Goal: Navigation & Orientation: Find specific page/section

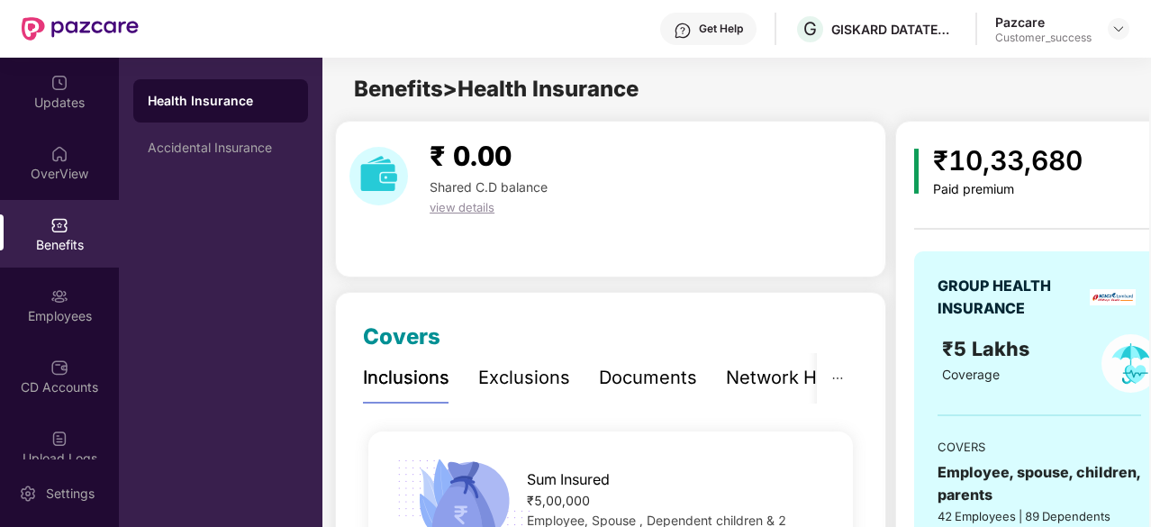
scroll to position [2902, 0]
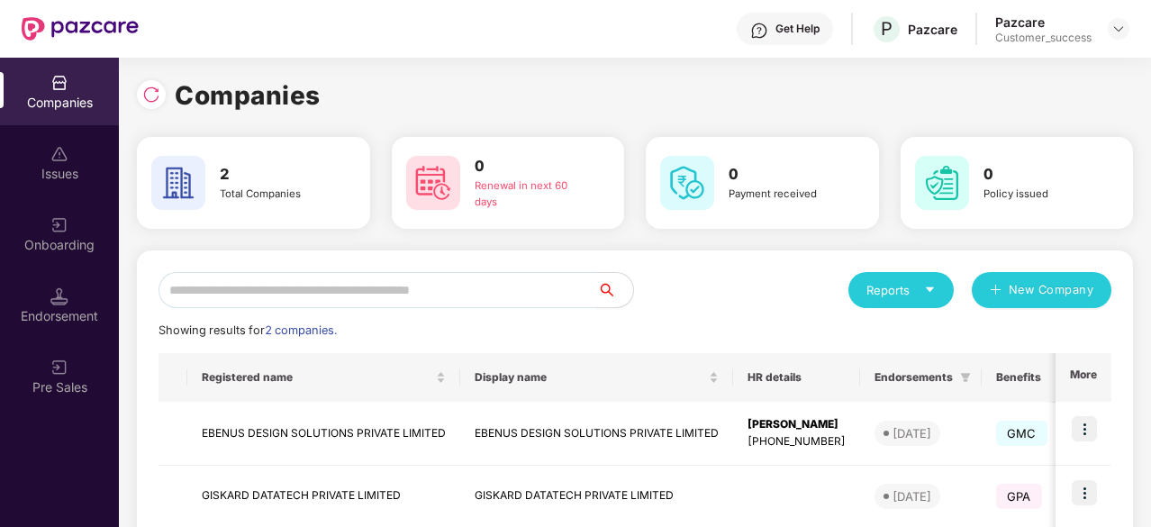
scroll to position [101, 0]
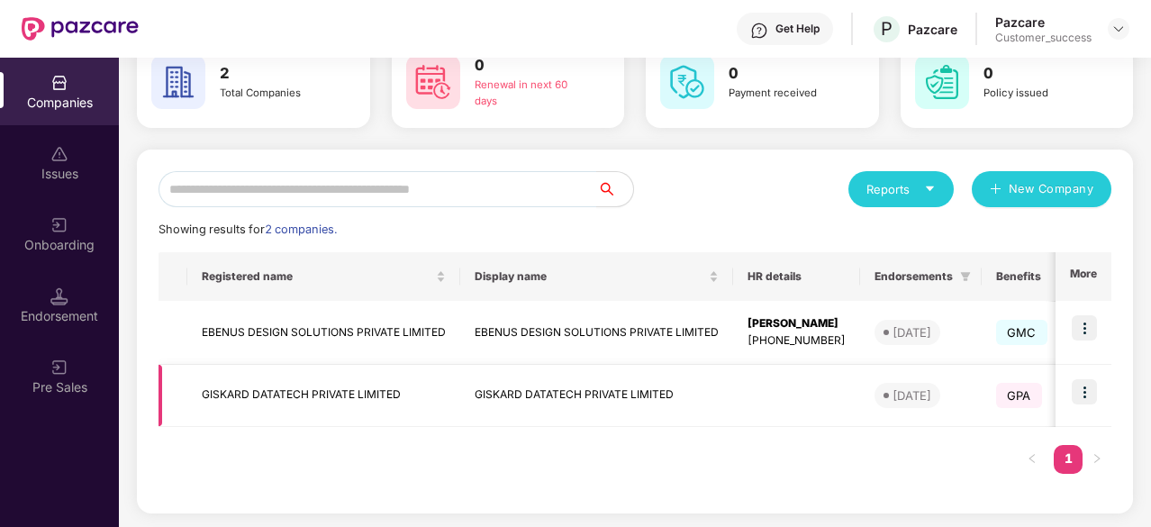
click at [1079, 392] on img at bounding box center [1084, 391] width 25 height 25
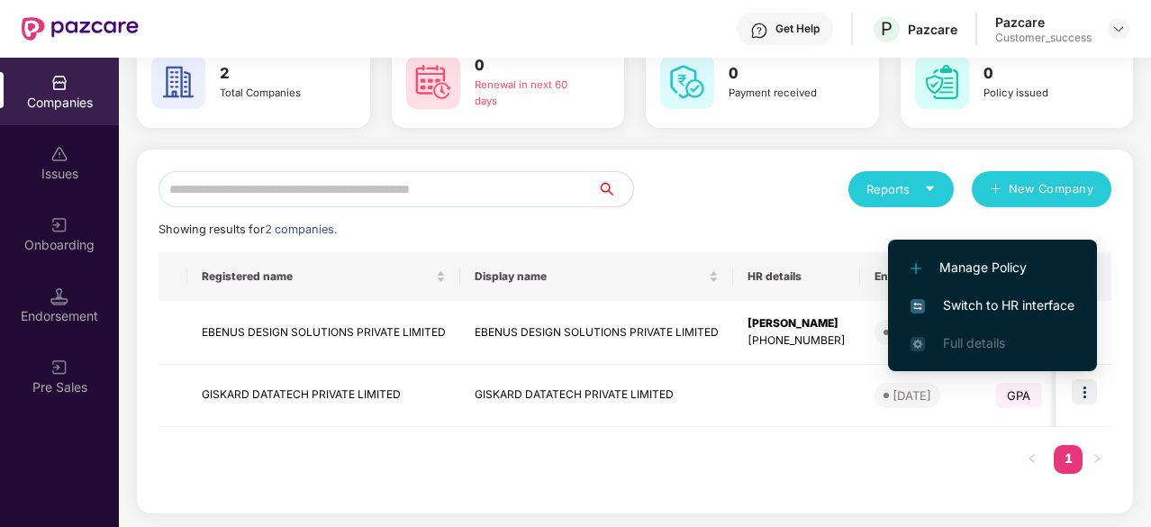
click at [984, 297] on span "Switch to HR interface" at bounding box center [993, 305] width 164 height 20
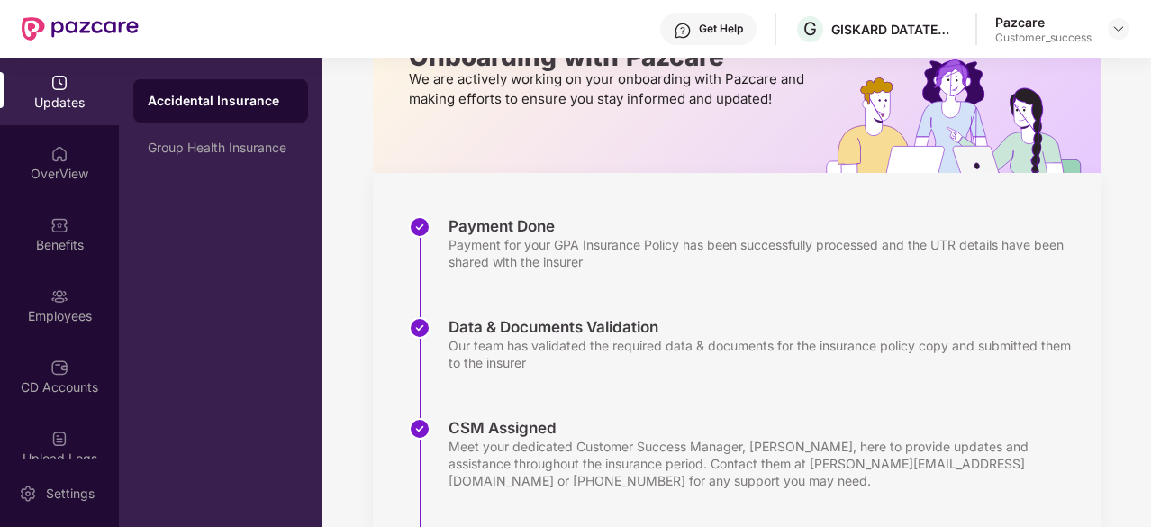
scroll to position [346, 0]
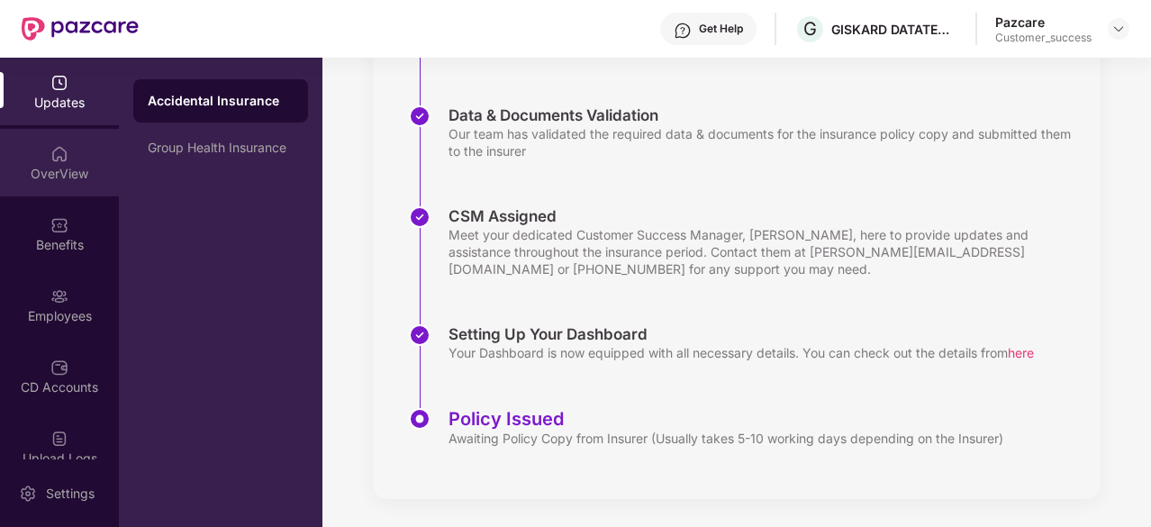
click at [64, 163] on div "OverView" at bounding box center [59, 163] width 119 height 68
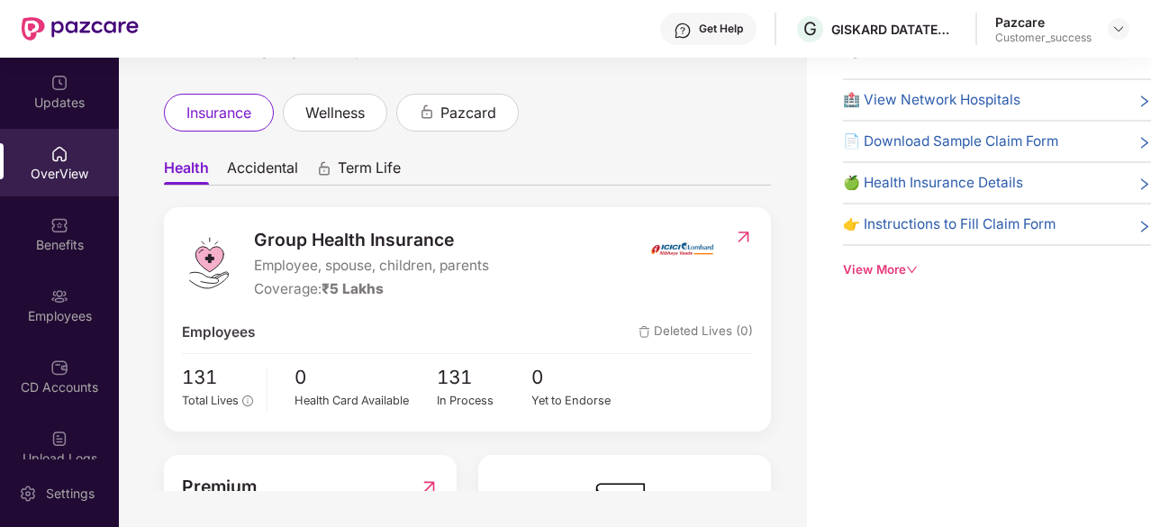
scroll to position [22, 0]
click at [741, 235] on img at bounding box center [743, 236] width 19 height 18
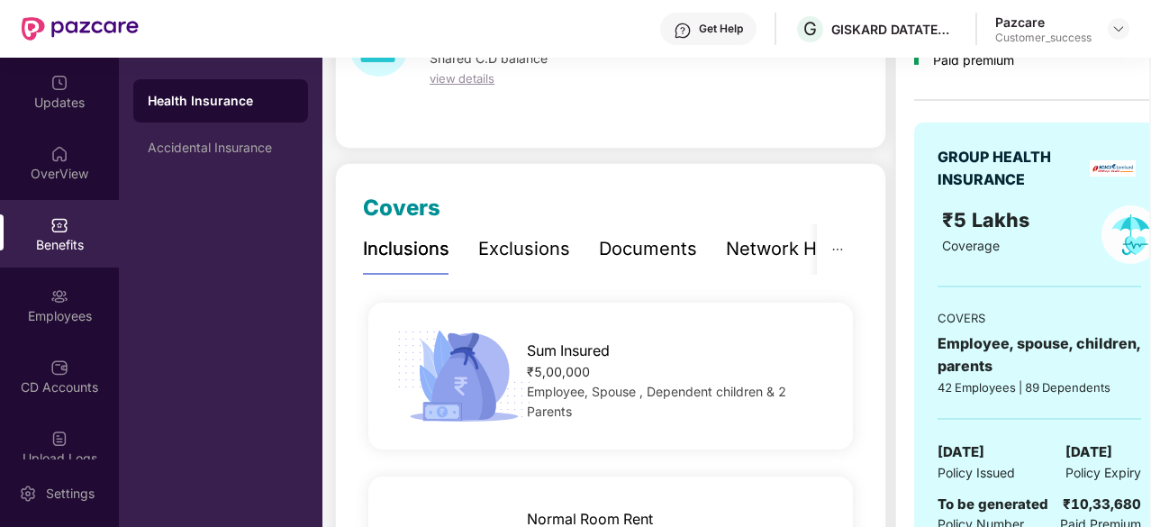
scroll to position [166, 0]
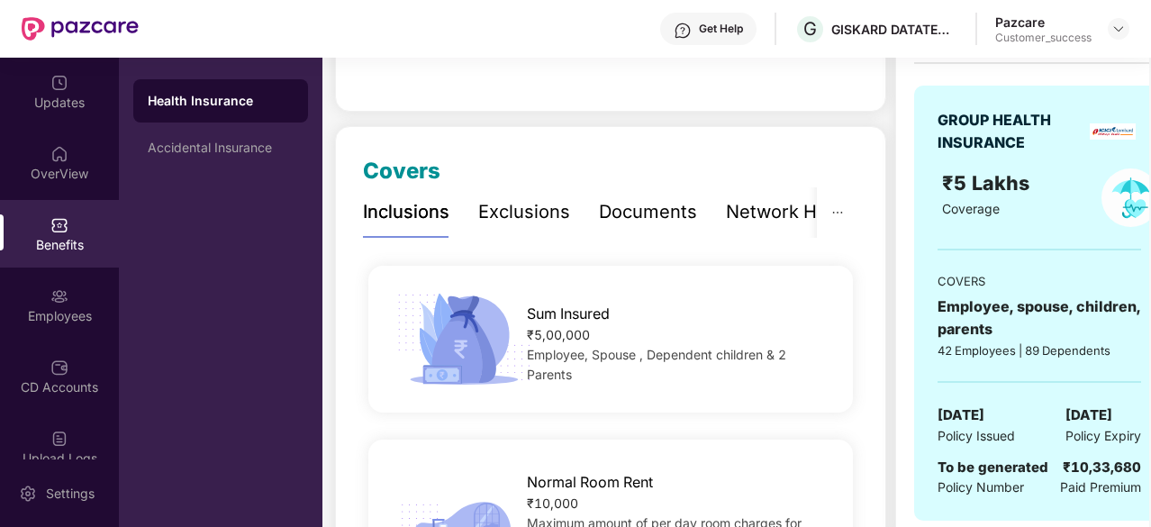
click at [670, 89] on div "₹ 0.00 Shared C.D balance view details" at bounding box center [610, 33] width 551 height 157
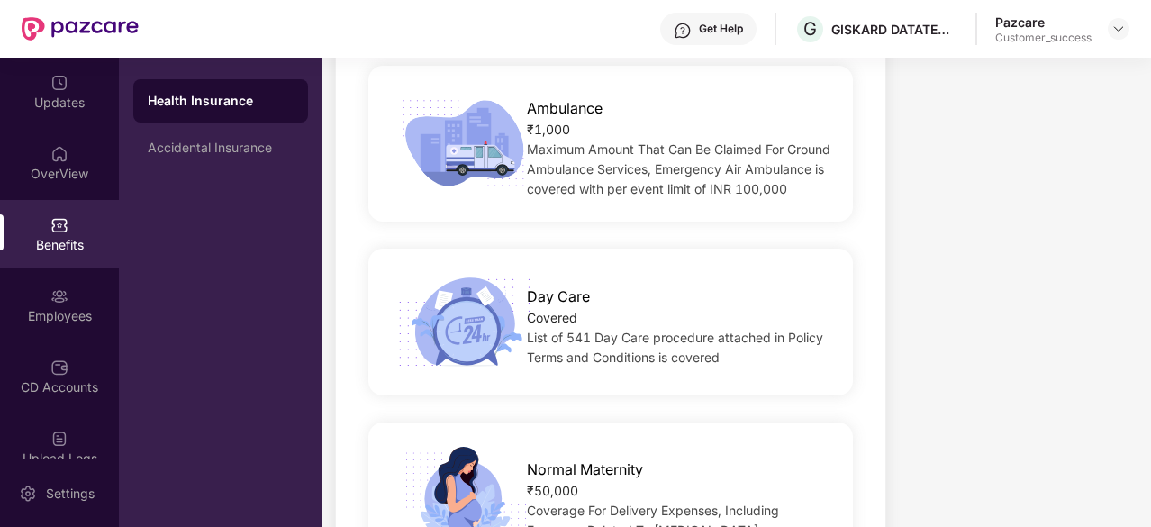
scroll to position [2885, 0]
